Goal: Information Seeking & Learning: Learn about a topic

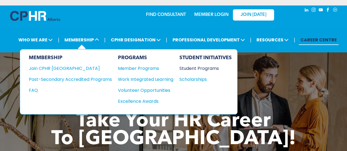
click at [199, 69] on div "Student Programs" at bounding box center [202, 68] width 47 height 7
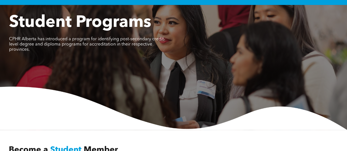
scroll to position [4, 0]
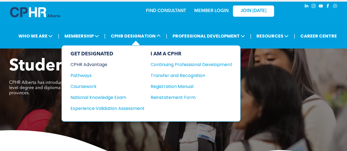
click at [102, 63] on div "CPHR Advantage" at bounding box center [103, 64] width 67 height 7
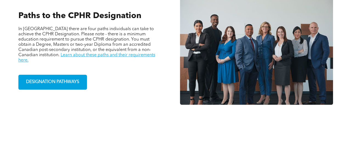
scroll to position [382, 0]
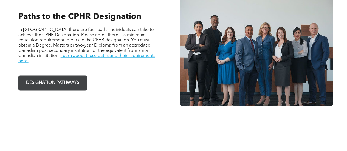
click at [57, 83] on span "DESIGNATION PATHWAYS" at bounding box center [52, 83] width 57 height 11
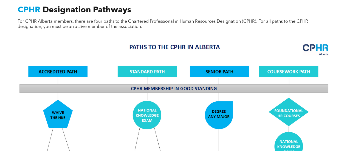
scroll to position [391, 0]
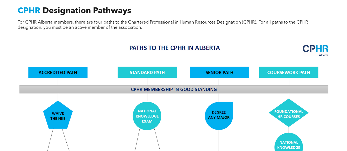
click at [50, 66] on img at bounding box center [174, 135] width 318 height 191
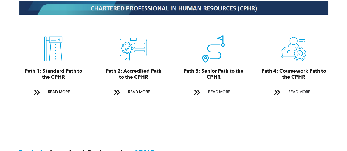
scroll to position [603, 0]
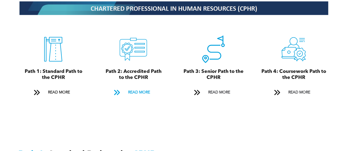
click at [145, 87] on span "READ MORE" at bounding box center [139, 92] width 26 height 10
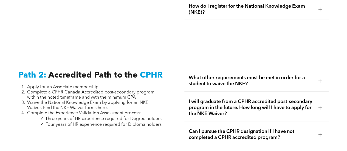
scroll to position [858, 0]
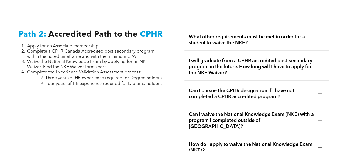
click at [230, 37] on span "What other requirements must be met in order for a student to waive the NKE?" at bounding box center [251, 40] width 125 height 12
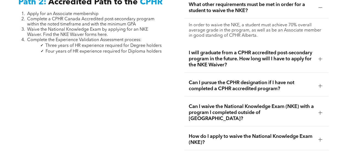
scroll to position [892, 0]
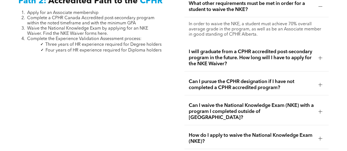
click at [220, 52] on span "I will graduate from a CPHR accredited post-secondary program in the future. Ho…" at bounding box center [251, 58] width 125 height 18
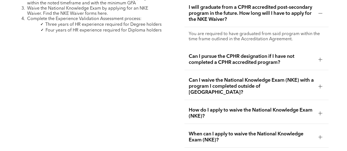
scroll to position [912, 0]
click at [220, 53] on span "Can I pursue the CPHR designation if I have not completed a CPHR accredited pro…" at bounding box center [251, 59] width 125 height 12
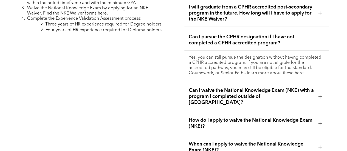
click at [222, 87] on span "Can I waive the National Knowledge Exam (NKE) with a program I completed outsid…" at bounding box center [251, 96] width 125 height 18
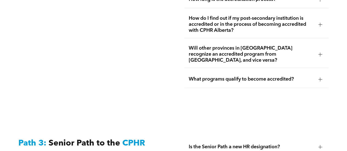
scroll to position [1310, 0]
click at [222, 70] on div "What programs qualify to become accredited?" at bounding box center [256, 78] width 145 height 17
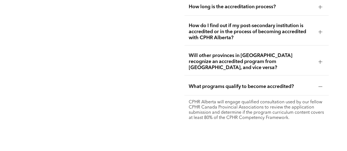
scroll to position [1278, 0]
click at [213, 61] on span "Will other provinces in Canada recognize an accredited program from Alberta, an…" at bounding box center [251, 62] width 125 height 18
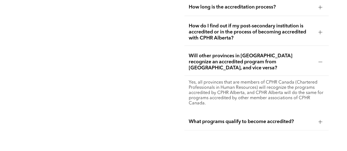
click at [221, 29] on span "How do I find out if my post-secondary institution is accredited or in the proc…" at bounding box center [251, 32] width 125 height 18
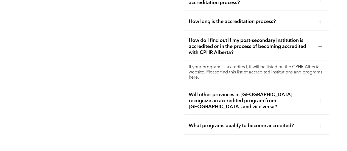
scroll to position [1263, 0]
click at [207, 23] on span "How long is the accreditation process?" at bounding box center [251, 22] width 125 height 6
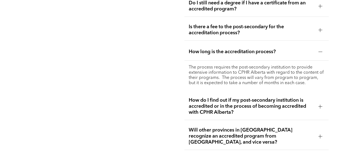
scroll to position [1233, 0]
click at [207, 23] on div "Is there a fee to the post-secondary for the accreditation process?" at bounding box center [256, 30] width 145 height 21
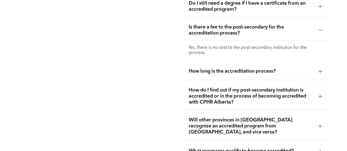
click at [210, 10] on span "Do I still need a degree if I have a certificate from an accredited program?" at bounding box center [251, 6] width 125 height 12
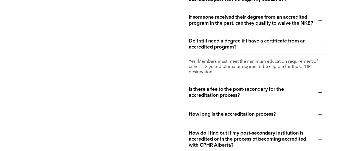
scroll to position [1195, 0]
click at [208, 21] on span "If someone received their degree from an accredited program in the past, can th…" at bounding box center [251, 21] width 125 height 12
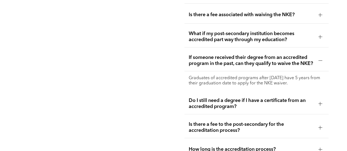
scroll to position [1151, 0]
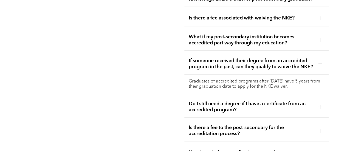
click at [204, 36] on span "What if my post-secondary institution becomes accredited part way through my ed…" at bounding box center [251, 40] width 125 height 12
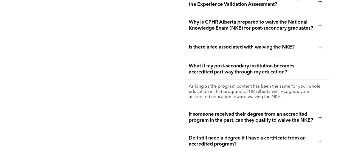
click at [204, 39] on div "Is there a fee associated with waiving the NKE?" at bounding box center [256, 47] width 145 height 17
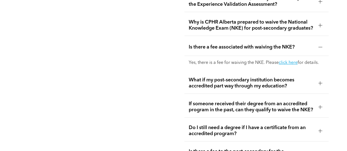
scroll to position [1117, 0]
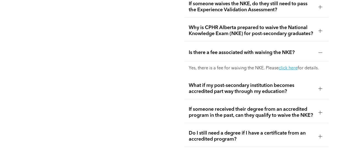
click at [254, 25] on span "Why is CPHR Alberta prepared to waive the National Knowledge Exam (NKE) for pos…" at bounding box center [251, 31] width 125 height 12
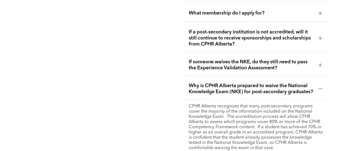
scroll to position [1058, 0]
click at [232, 60] on div "If someone waives the NKE, do they still need to pass the Experience Validation…" at bounding box center [256, 65] width 145 height 21
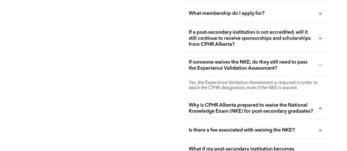
click at [230, 30] on span "If a post-secondary institution is not accredited, will it still continue to re…" at bounding box center [251, 38] width 125 height 18
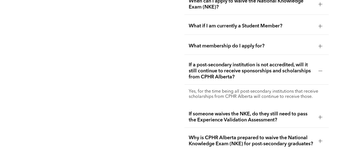
scroll to position [1025, 0]
click at [230, 26] on ul "What other requirements must be met in order for a student to waive the NKE? In…" at bounding box center [256, 115] width 145 height 505
click at [227, 39] on div "What membership do I apply for?" at bounding box center [256, 46] width 145 height 17
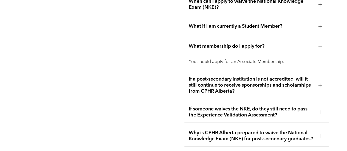
click at [232, 23] on span "What if I am currently a Student Member?" at bounding box center [251, 26] width 125 height 6
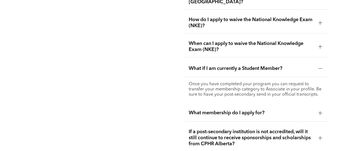
scroll to position [983, 0]
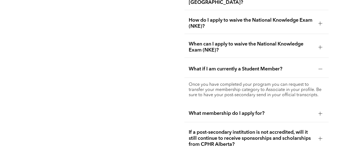
click at [225, 41] on span "When can I apply to waive the National Knowledge Exam (NKE)?" at bounding box center [251, 47] width 125 height 12
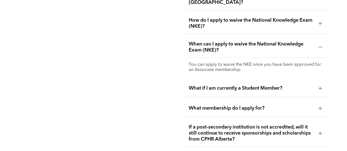
click at [225, 17] on span "How do I apply to waive the National Knowledge Exam (NKE)?" at bounding box center [251, 23] width 125 height 12
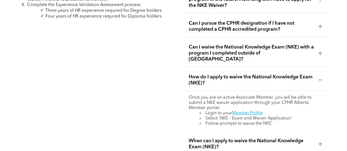
scroll to position [926, 0]
click at [232, 39] on div "Can I waive the National Knowledge Exam (NKE) with a program I completed outsid…" at bounding box center [256, 52] width 145 height 27
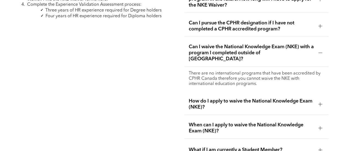
click at [231, 24] on span "Can I pursue the CPHR designation if I have not completed a CPHR accredited pro…" at bounding box center [251, 26] width 125 height 12
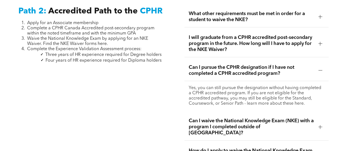
scroll to position [875, 0]
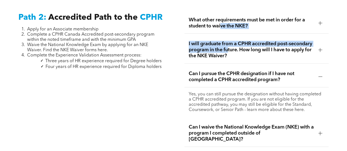
drag, startPoint x: 227, startPoint y: 43, endPoint x: 221, endPoint y: 21, distance: 22.8
click at [221, 21] on span "What other requirements must be met in order for a student to waive the NKE?" at bounding box center [251, 23] width 125 height 12
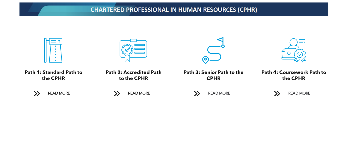
scroll to position [602, 0]
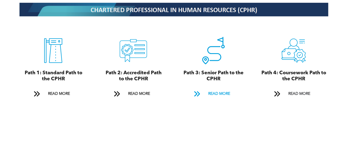
click at [217, 89] on span "READ MORE" at bounding box center [219, 94] width 26 height 10
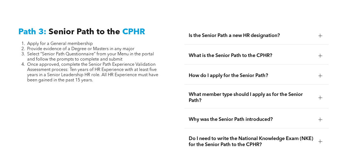
scroll to position [1421, 0]
click at [228, 52] on span "What is the Senior Path to the CPHR?" at bounding box center [251, 55] width 125 height 6
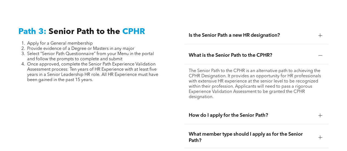
click at [230, 32] on span "Is the Senior Path a new HR designation?" at bounding box center [251, 35] width 125 height 6
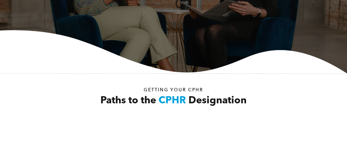
scroll to position [0, 0]
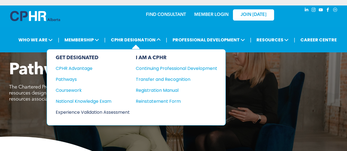
click at [117, 111] on div "Experience Validation Assessment" at bounding box center [89, 112] width 67 height 7
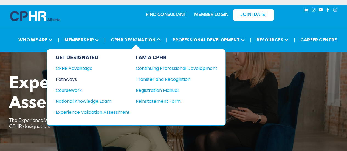
click at [68, 78] on div "Pathways" at bounding box center [89, 79] width 67 height 7
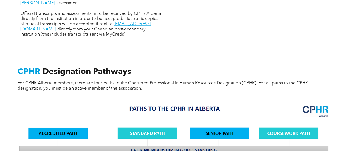
scroll to position [330, 0]
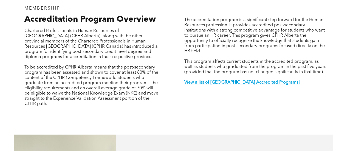
scroll to position [183, 0]
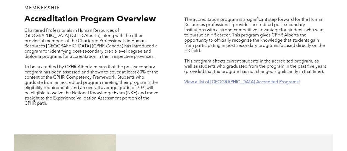
click at [189, 80] on strong "View a list of [GEOGRAPHIC_DATA] Accredited Programs!" at bounding box center [241, 82] width 115 height 4
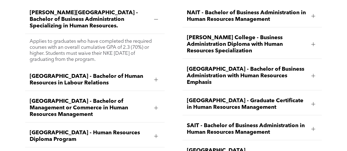
scroll to position [676, 0]
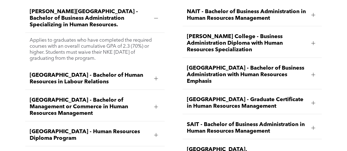
click at [128, 72] on span "[GEOGRAPHIC_DATA] - Bachelor of Human Resources in Labour Relations" at bounding box center [90, 78] width 120 height 13
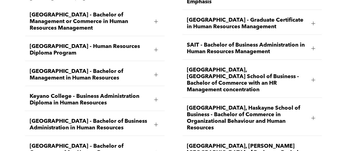
scroll to position [756, 0]
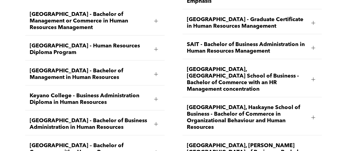
click at [243, 104] on span "University of Calgary, Haskayne School of Business - Bachelor of Commerce in Or…" at bounding box center [247, 117] width 120 height 26
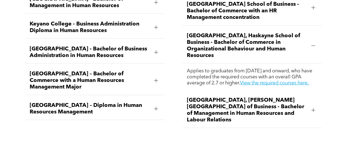
scroll to position [828, 0]
click at [263, 81] on link "View the required courses here." at bounding box center [274, 83] width 69 height 5
